Goal: Find specific page/section: Find specific page/section

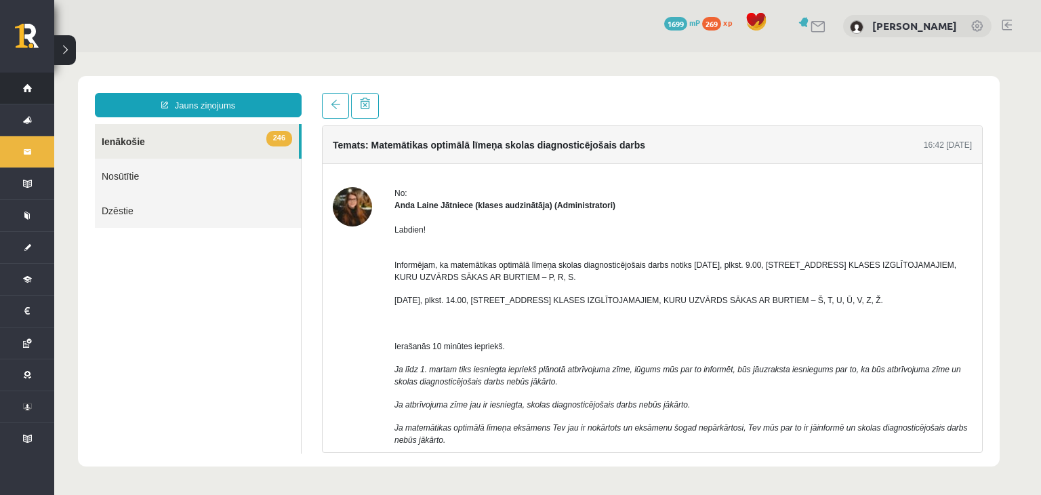
scroll to position [701, 0]
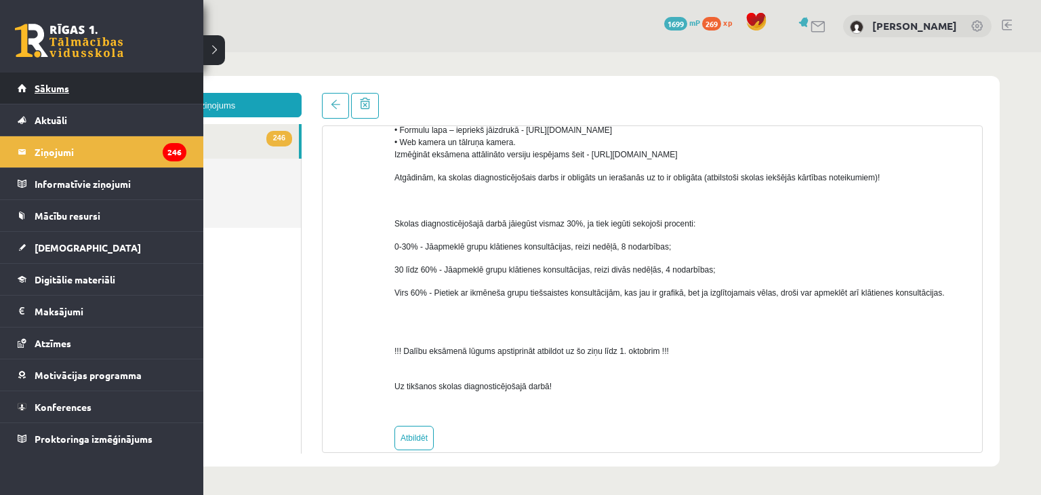
click at [23, 97] on link "Sākums" at bounding box center [102, 87] width 169 height 31
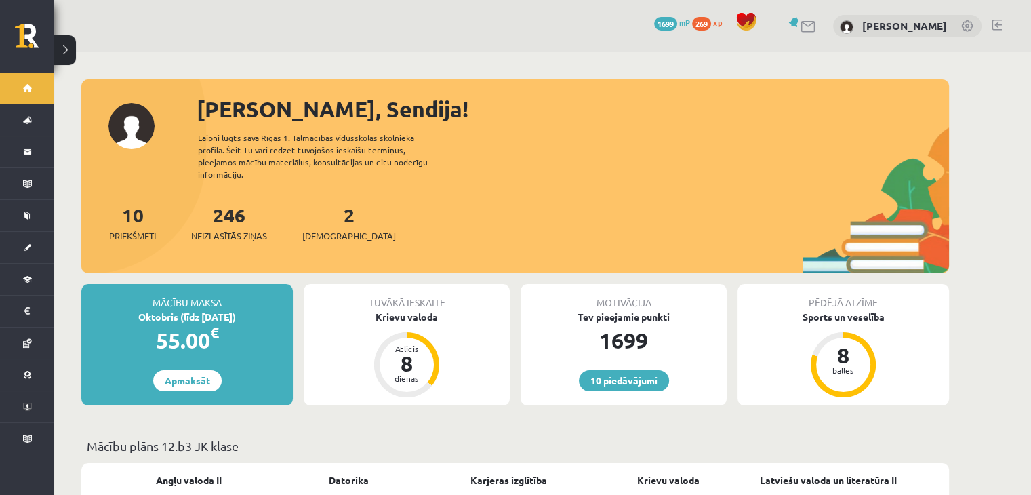
click at [814, 31] on link at bounding box center [808, 27] width 16 height 12
